Goal: Task Accomplishment & Management: Manage account settings

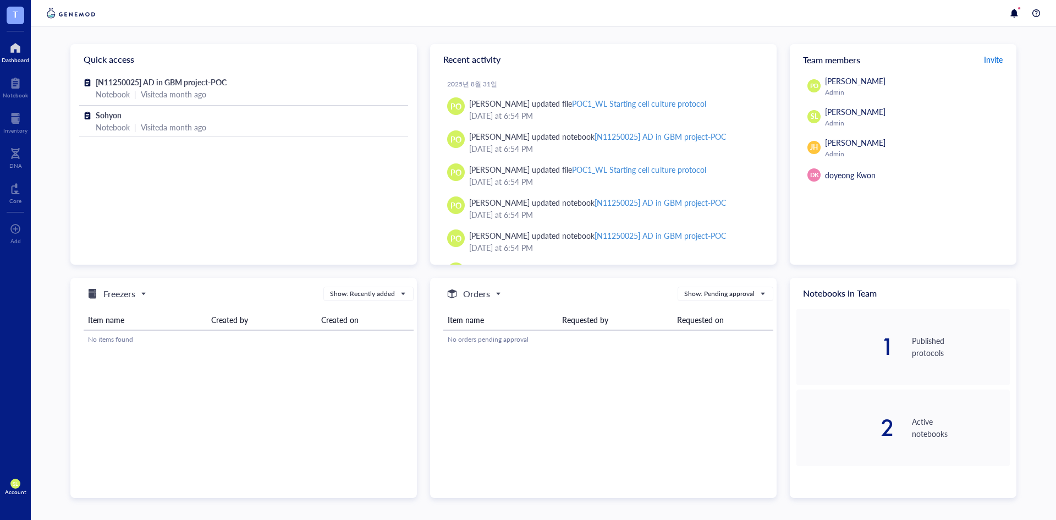
click at [992, 63] on span "Invite" at bounding box center [993, 59] width 19 height 11
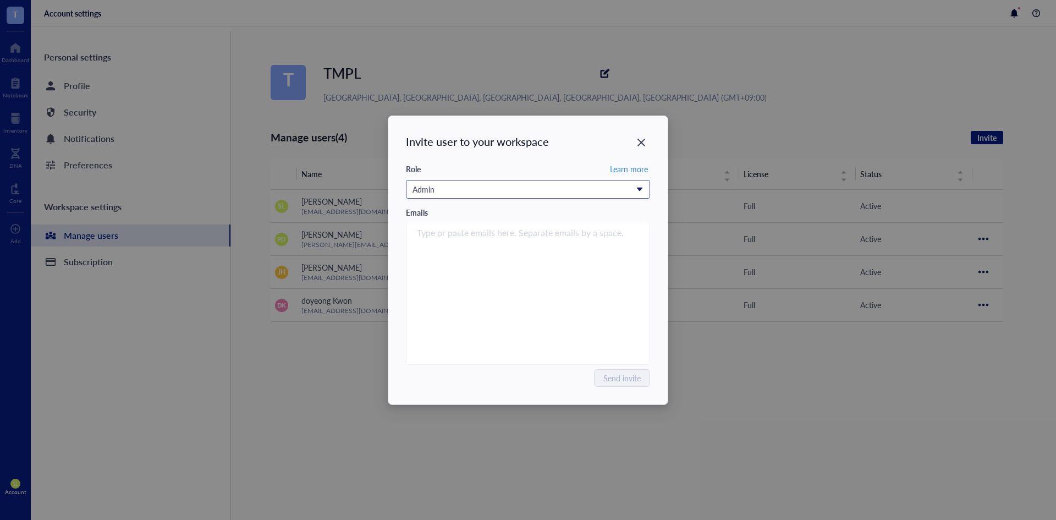
click at [615, 181] on input "search" at bounding box center [522, 189] width 221 height 16
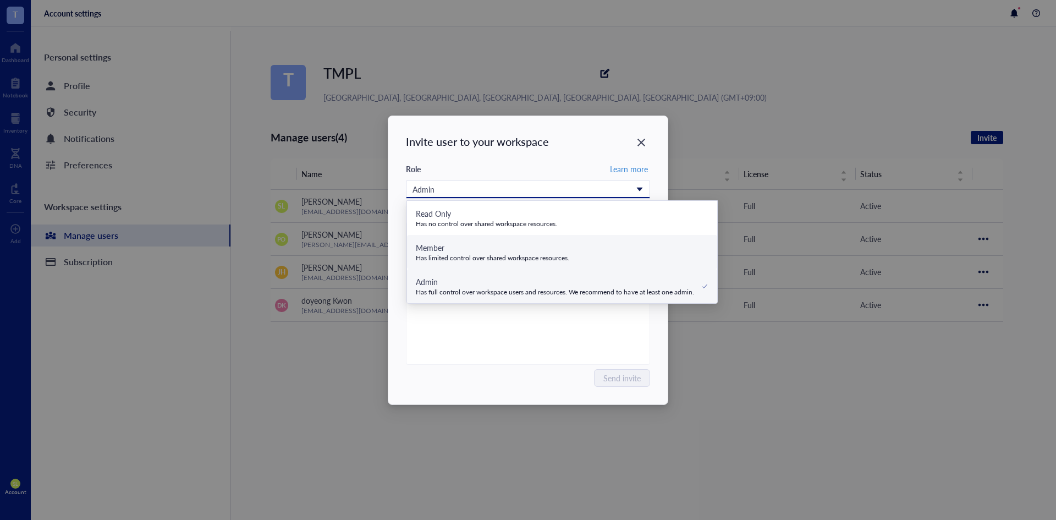
click at [564, 250] on div "Member" at bounding box center [493, 247] width 154 height 12
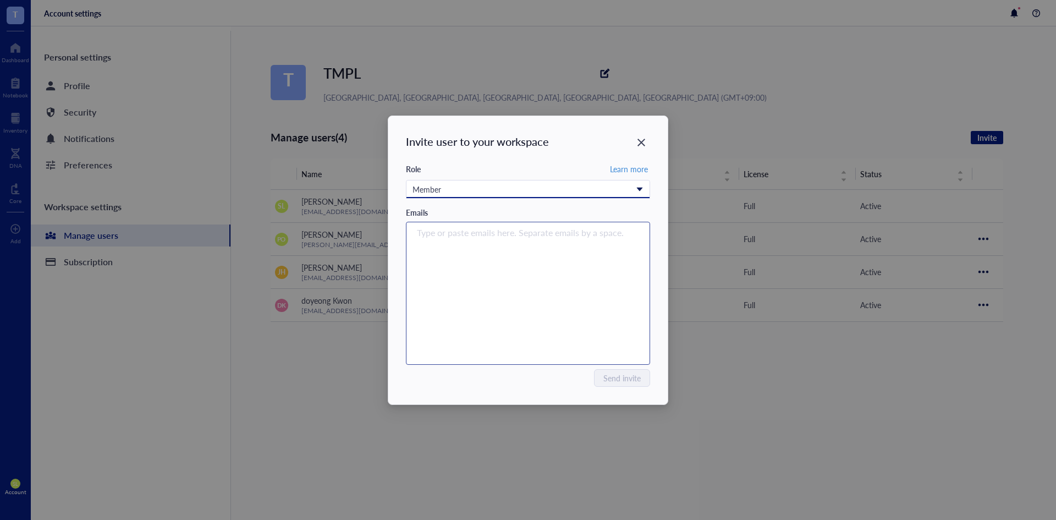
click at [542, 255] on div "Type or paste emails here. Separate emails by a space." at bounding box center [528, 292] width 234 height 137
click at [553, 239] on input "search" at bounding box center [525, 232] width 217 height 13
paste input "[EMAIL_ADDRESS][DOMAIN_NAME]"
type input "[EMAIL_ADDRESS][DOMAIN_NAME]"
click at [553, 239] on input "[EMAIL_ADDRESS][DOMAIN_NAME]" at bounding box center [525, 232] width 217 height 13
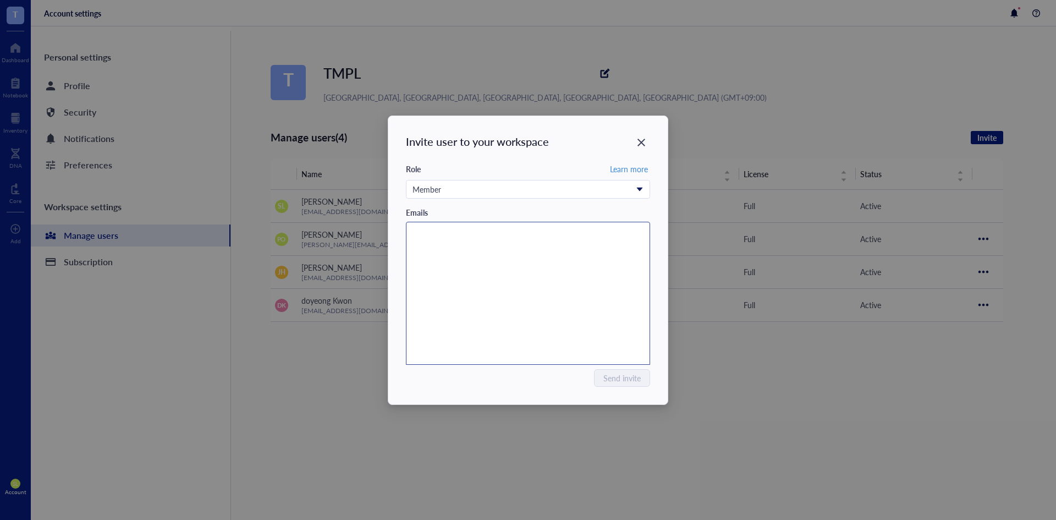
click at [549, 255] on div "[EMAIL_ADDRESS][DOMAIN_NAME]" at bounding box center [528, 292] width 234 height 137
click at [562, 232] on input "search" at bounding box center [525, 232] width 217 height 13
click at [610, 232] on input "search" at bounding box center [525, 232] width 217 height 13
click at [615, 232] on input "search" at bounding box center [525, 232] width 217 height 13
click at [625, 238] on input "search" at bounding box center [525, 232] width 217 height 13
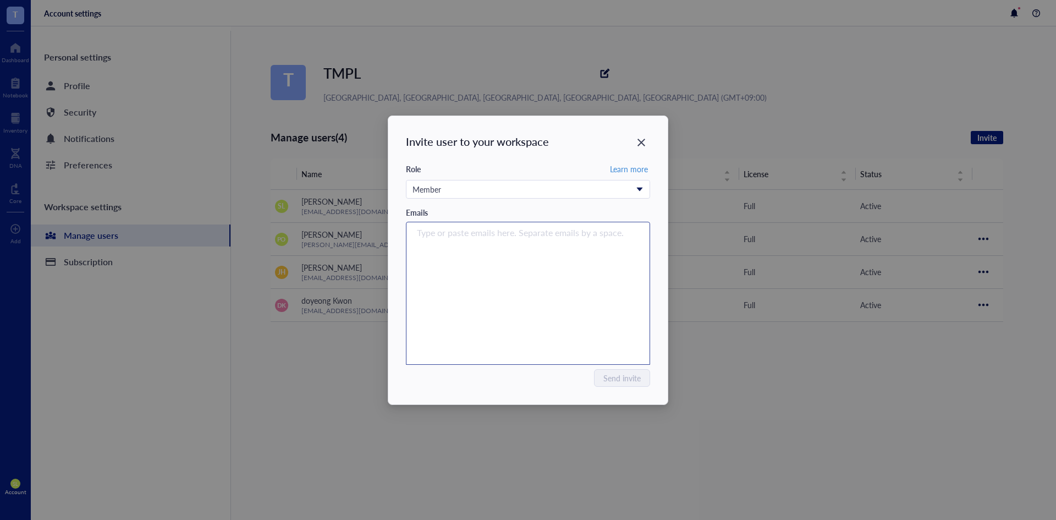
paste input "[EMAIL_ADDRESS][DOMAIN_NAME]"
type input "[EMAIL_ADDRESS][DOMAIN_NAME]"
click at [549, 284] on div "[EMAIL_ADDRESS][DOMAIN_NAME]" at bounding box center [528, 292] width 234 height 137
click at [553, 245] on div "Type or paste emails here. Separate emails by a space." at bounding box center [528, 292] width 234 height 137
paste input "[EMAIL_ADDRESS][DOMAIN_NAME]"
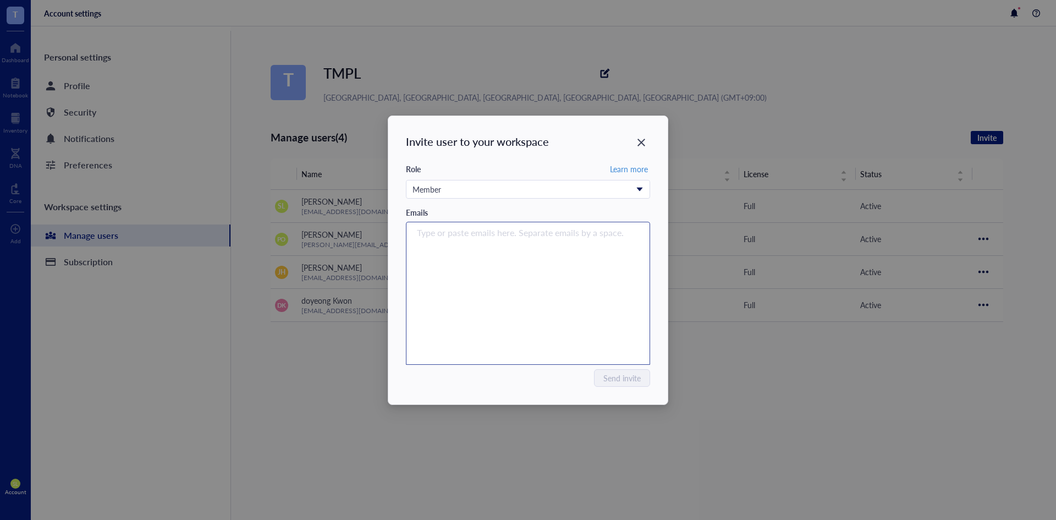
type input "[EMAIL_ADDRESS][DOMAIN_NAME]"
click at [539, 245] on div "[EMAIL_ADDRESS][DOMAIN_NAME]" at bounding box center [528, 292] width 234 height 137
click at [488, 231] on input "search" at bounding box center [525, 232] width 217 height 13
paste input "[EMAIL_ADDRESS][DOMAIN_NAME]"
type input "[EMAIL_ADDRESS][DOMAIN_NAME]"
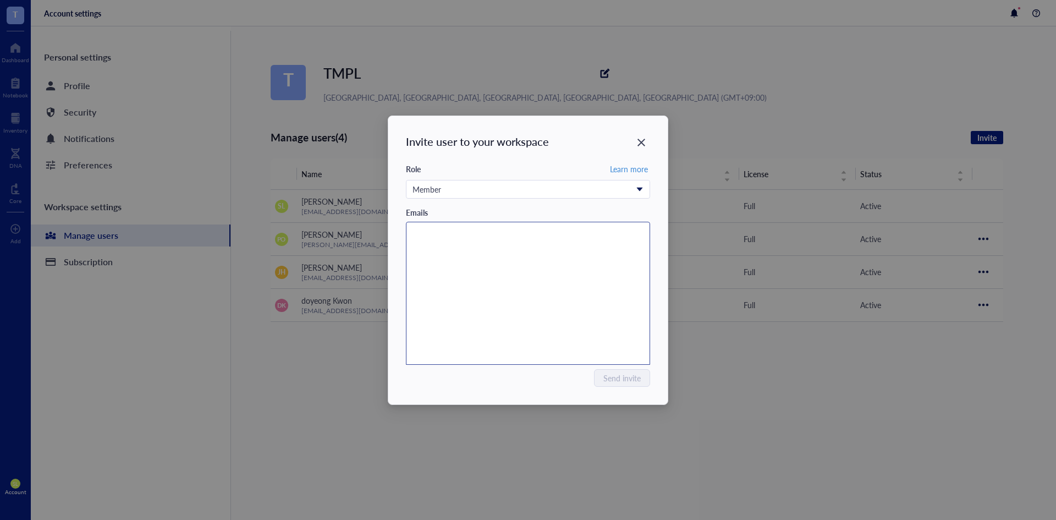
click at [561, 336] on div "[EMAIL_ADDRESS][DOMAIN_NAME]" at bounding box center [528, 292] width 234 height 137
click at [532, 185] on div "Member" at bounding box center [521, 189] width 219 height 12
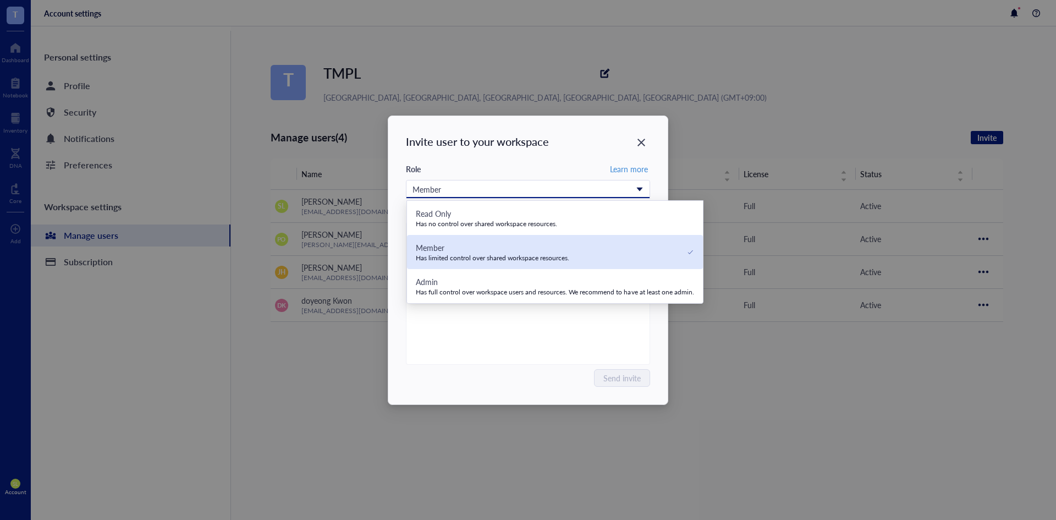
click at [556, 259] on div "Has limited control over shared workspace resources." at bounding box center [493, 257] width 154 height 9
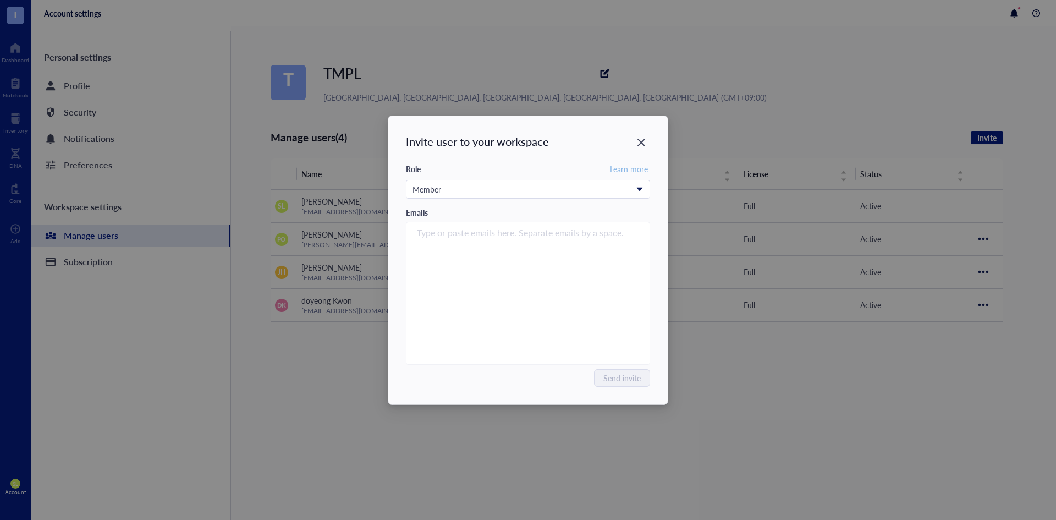
click at [617, 172] on span "Learn more" at bounding box center [629, 169] width 38 height 10
click at [456, 242] on div "Type or paste emails here. Separate emails by a space." at bounding box center [528, 292] width 234 height 137
paste input "[EMAIL_ADDRESS][DOMAIN_NAME]"
type input "[EMAIL_ADDRESS][DOMAIN_NAME]"
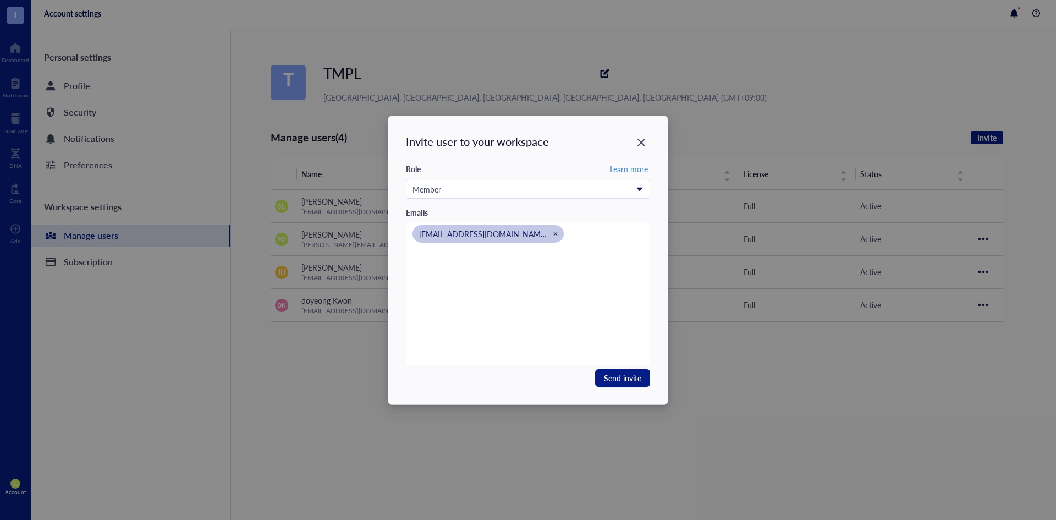
paste input "[EMAIL_ADDRESS][DOMAIN_NAME]"
type input "[EMAIL_ADDRESS][DOMAIN_NAME]"
click at [639, 378] on span "Send invite" at bounding box center [622, 378] width 37 height 12
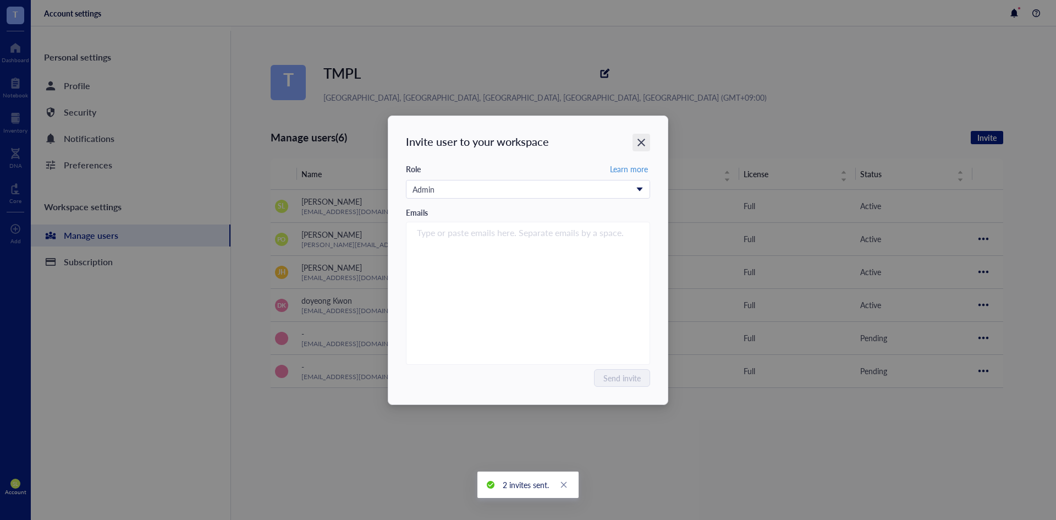
click at [639, 143] on icon "Close" at bounding box center [641, 142] width 10 height 10
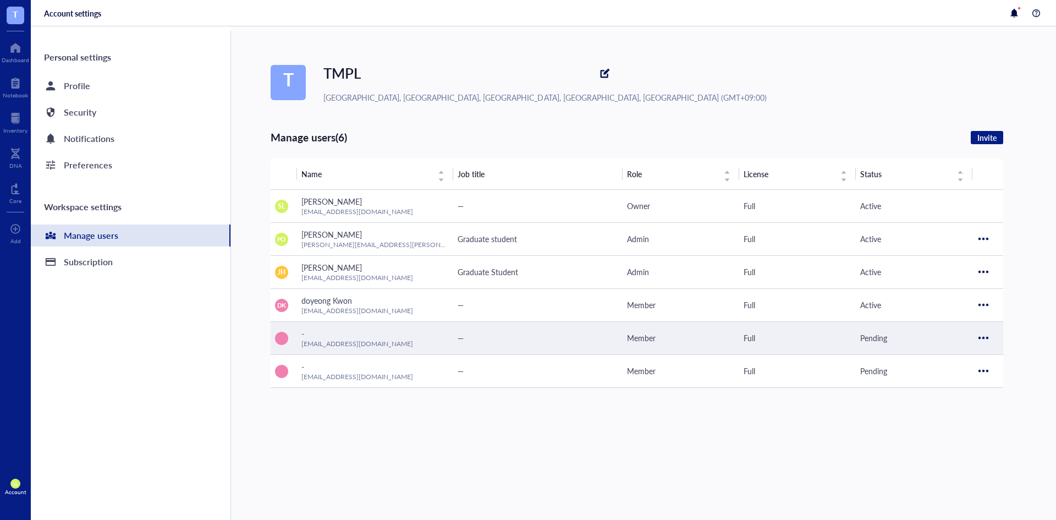
click at [458, 334] on span "—" at bounding box center [460, 337] width 6 height 11
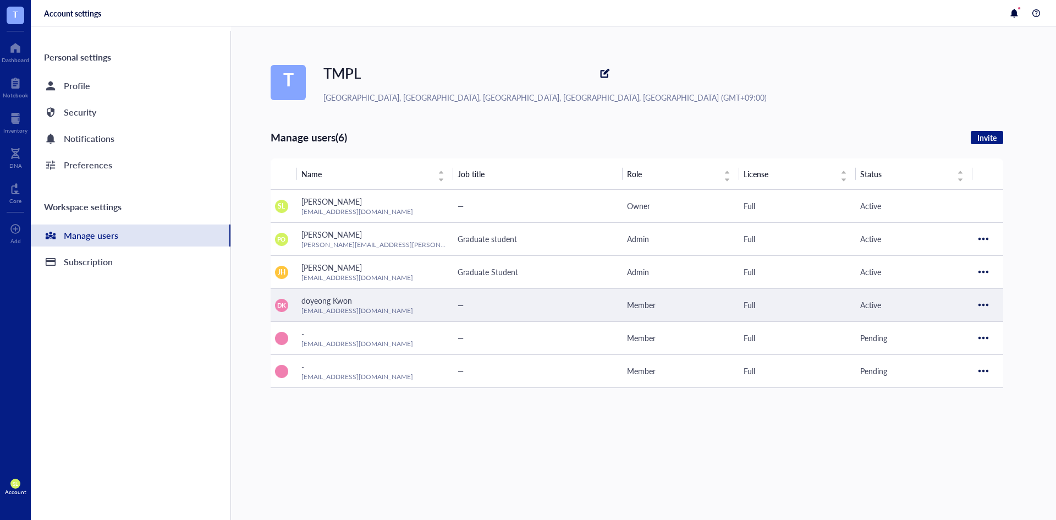
click at [474, 307] on div "—" at bounding box center [537, 305] width 161 height 12
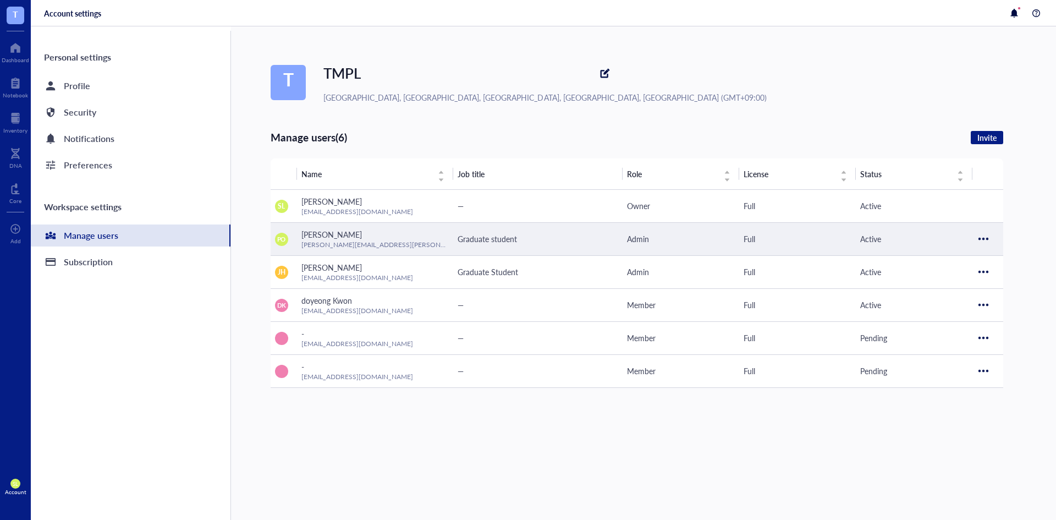
click at [507, 236] on span "Graduate student" at bounding box center [486, 238] width 59 height 11
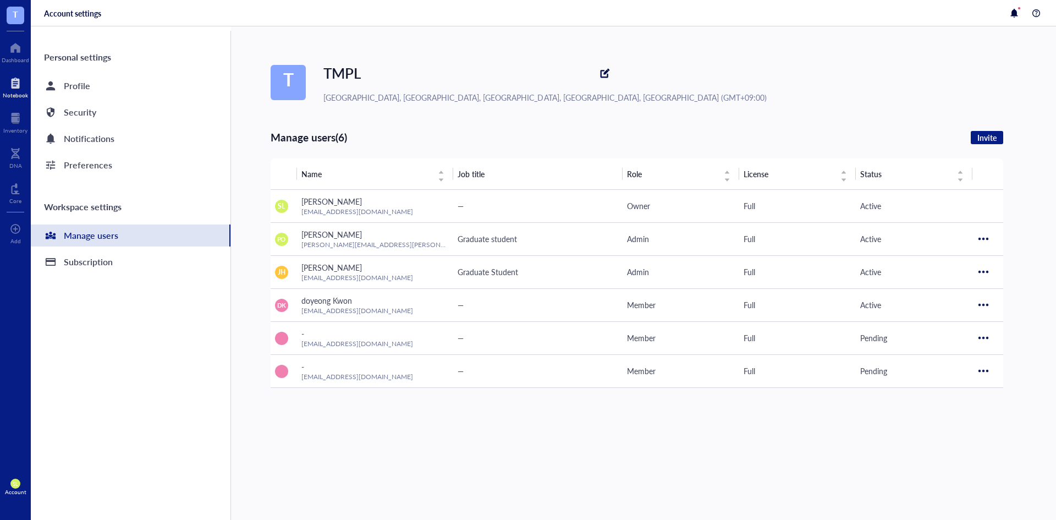
click at [23, 85] on div at bounding box center [15, 83] width 25 height 18
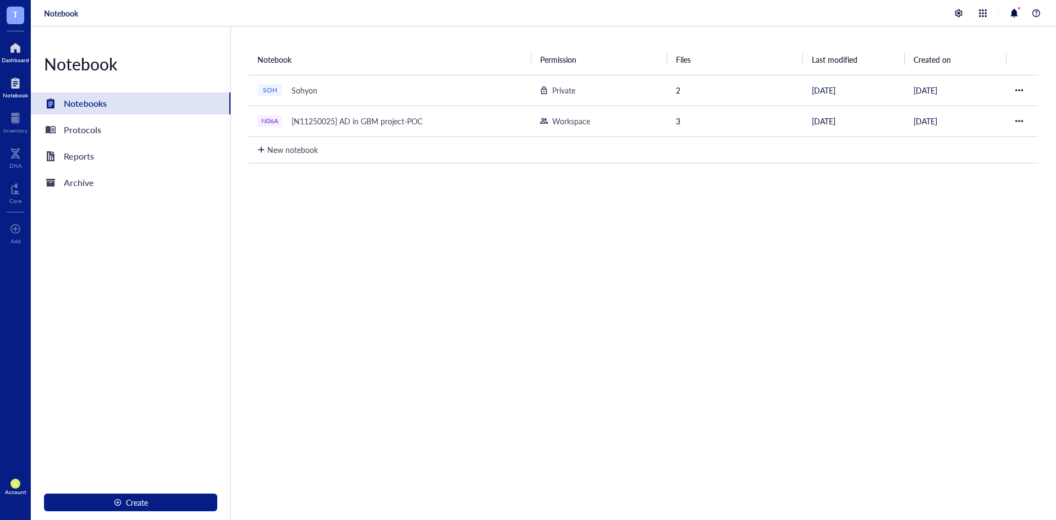
click at [18, 57] on div "Dashboard" at bounding box center [15, 60] width 27 height 7
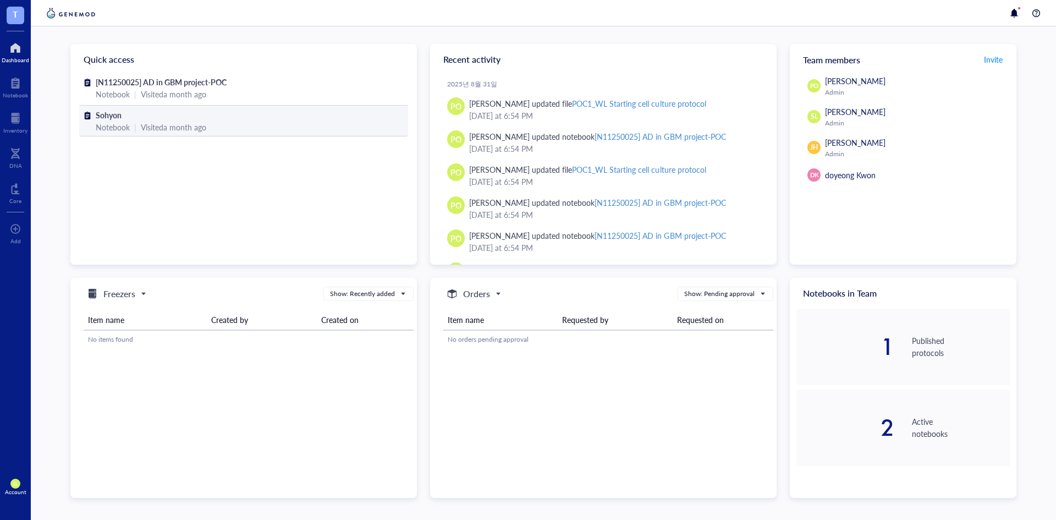
click at [107, 111] on span "Sohyon" at bounding box center [109, 114] width 26 height 11
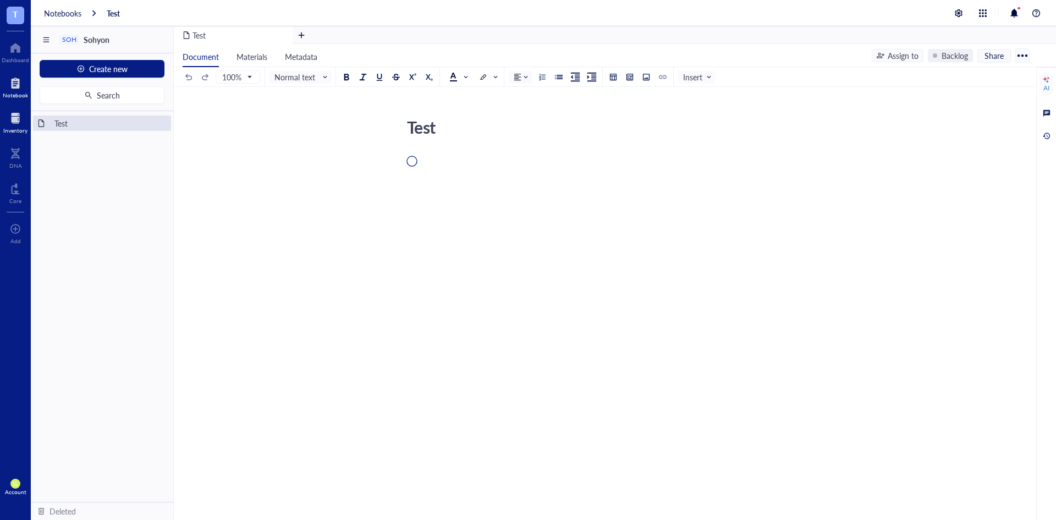
click at [15, 130] on div "Inventory" at bounding box center [15, 130] width 24 height 7
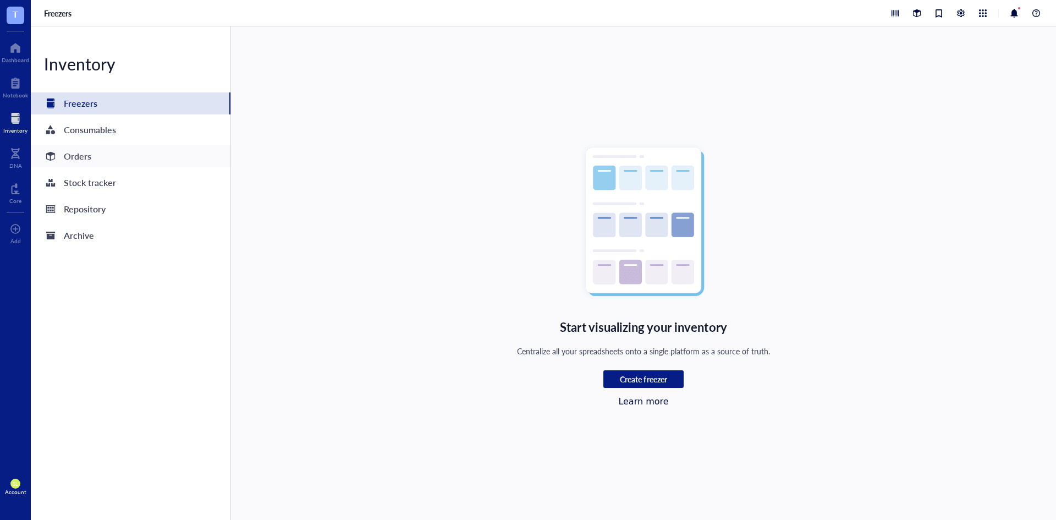
click at [106, 165] on div "Orders" at bounding box center [131, 156] width 200 height 22
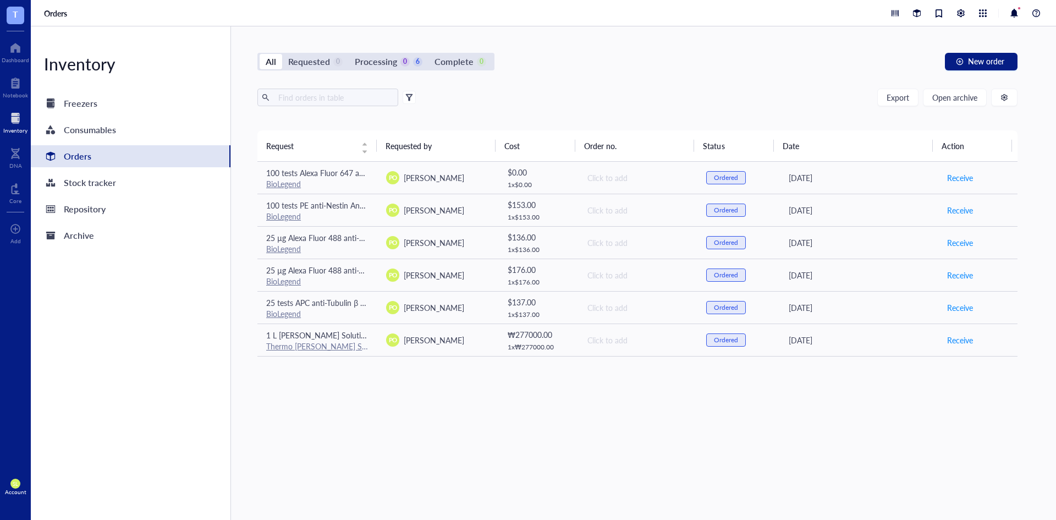
drag, startPoint x: 375, startPoint y: 147, endPoint x: 387, endPoint y: 147, distance: 12.1
click at [387, 147] on tr "Request Requested by Cost Order no. Status Date Action" at bounding box center [637, 145] width 760 height 31
click at [377, 148] on th "Requested by" at bounding box center [436, 145] width 119 height 31
click at [368, 150] on div "Request" at bounding box center [317, 146] width 102 height 12
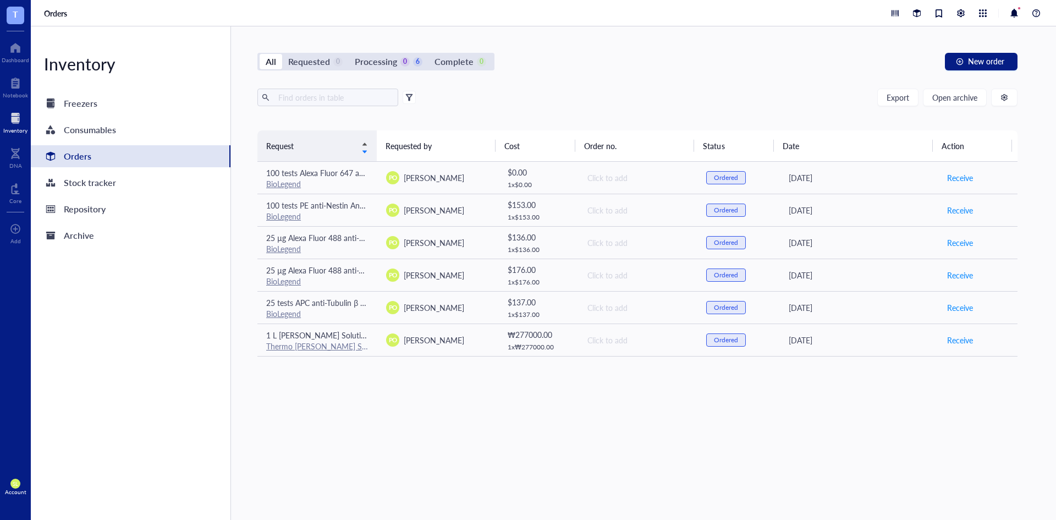
click at [368, 150] on div "Request" at bounding box center [317, 146] width 102 height 12
click at [485, 91] on div "Export Open archive" at bounding box center [637, 98] width 760 height 18
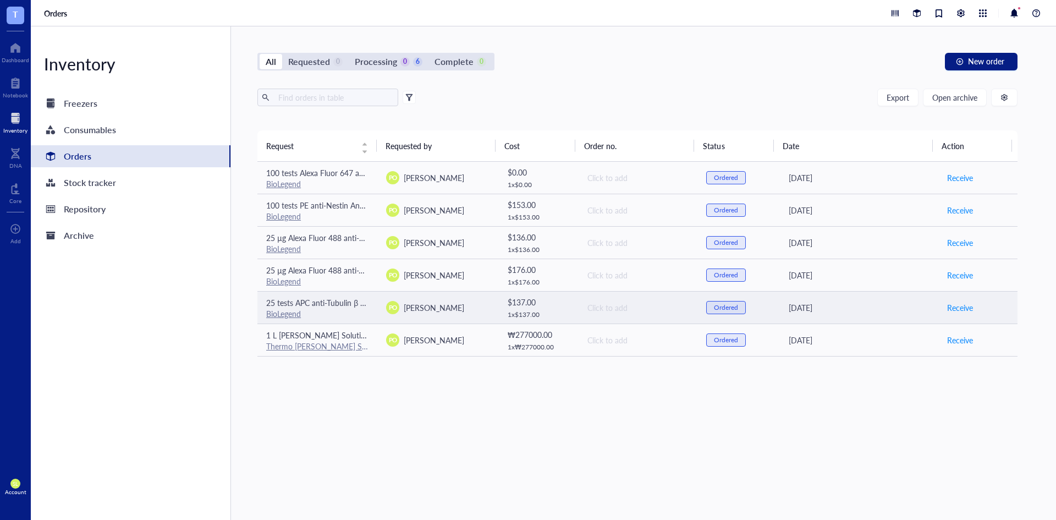
click at [578, 296] on td "Click to add" at bounding box center [637, 307] width 120 height 32
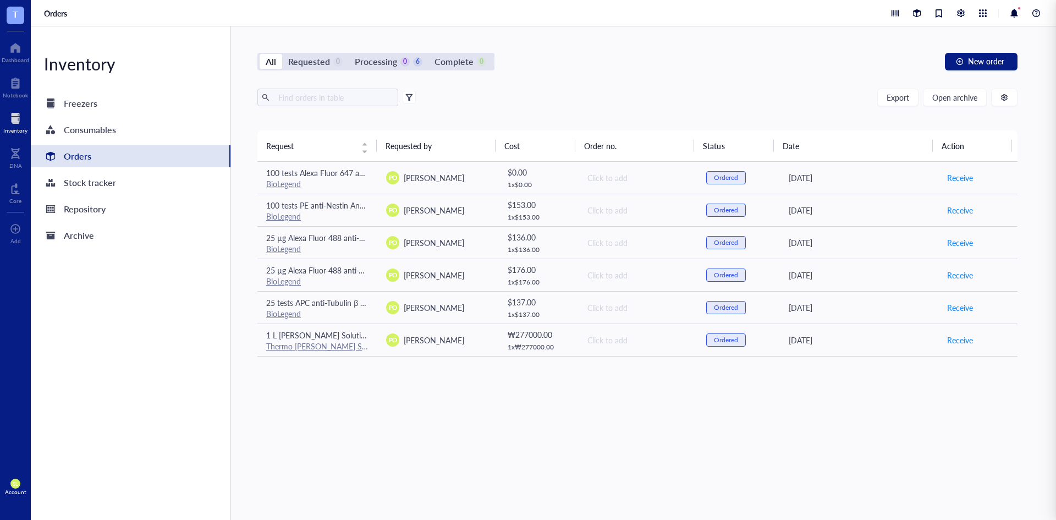
click at [733, 70] on div "All Requested 0 Processing 0 6 Complete 0 New order Export Open archive Request…" at bounding box center [637, 272] width 813 height 493
click at [975, 94] on span "Open archive" at bounding box center [954, 97] width 45 height 9
